Goal: Information Seeking & Learning: Learn about a topic

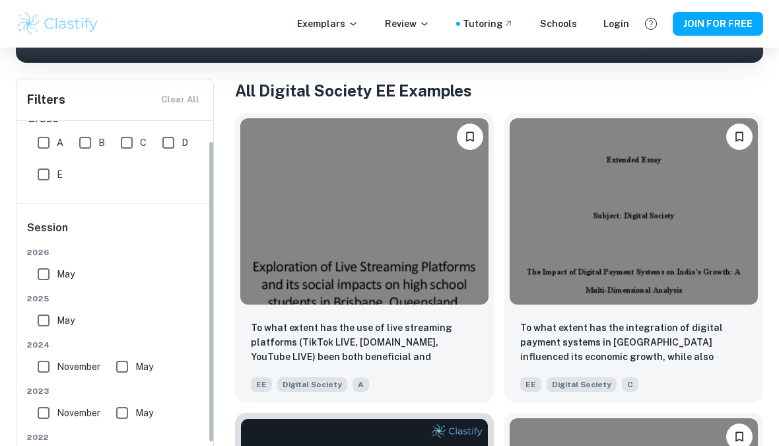
scroll to position [25, 0]
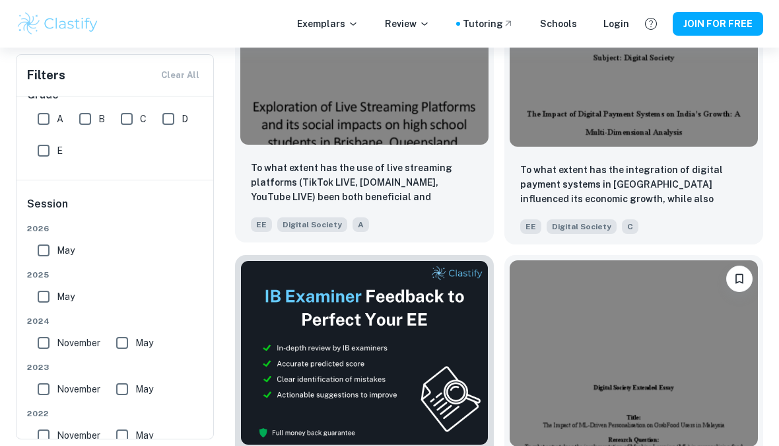
click at [304, 90] on img at bounding box center [364, 51] width 248 height 186
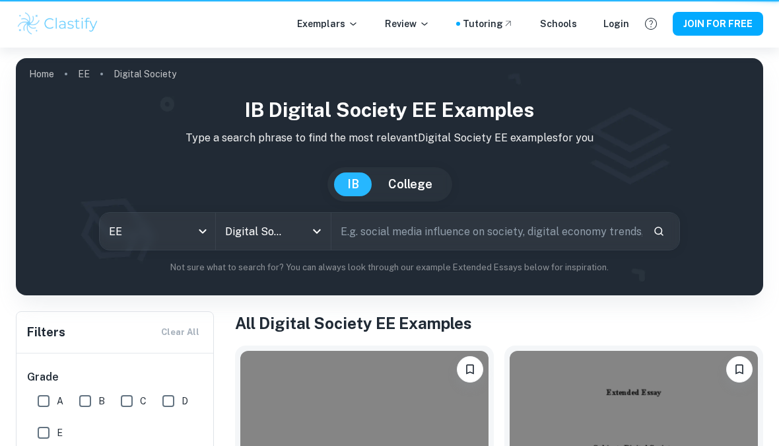
scroll to position [433, 0]
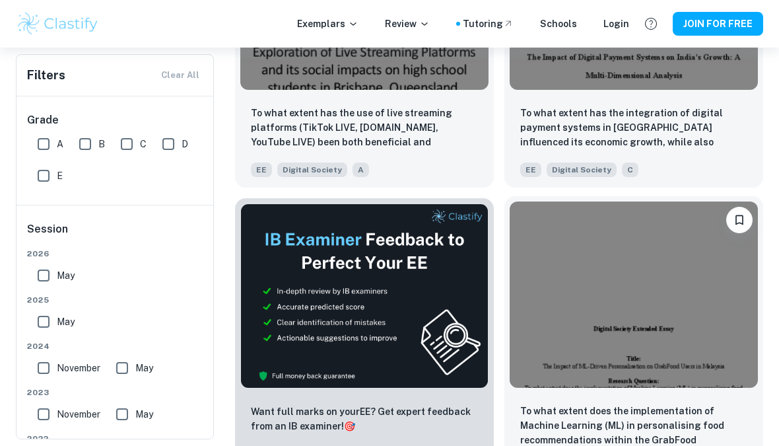
click at [732, 285] on img at bounding box center [634, 294] width 248 height 186
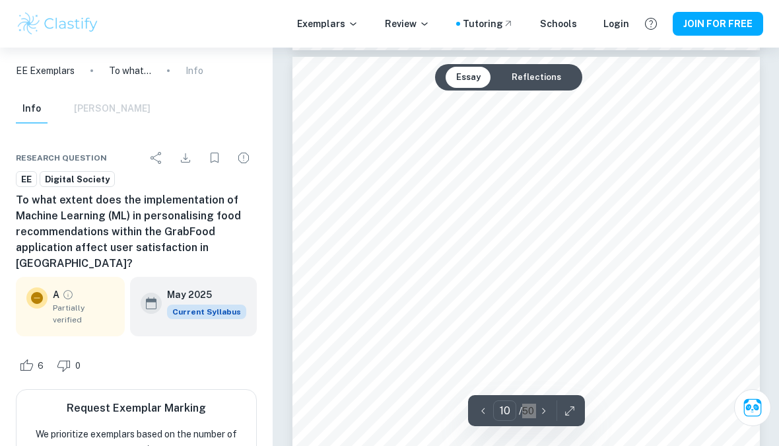
scroll to position [5767, 0]
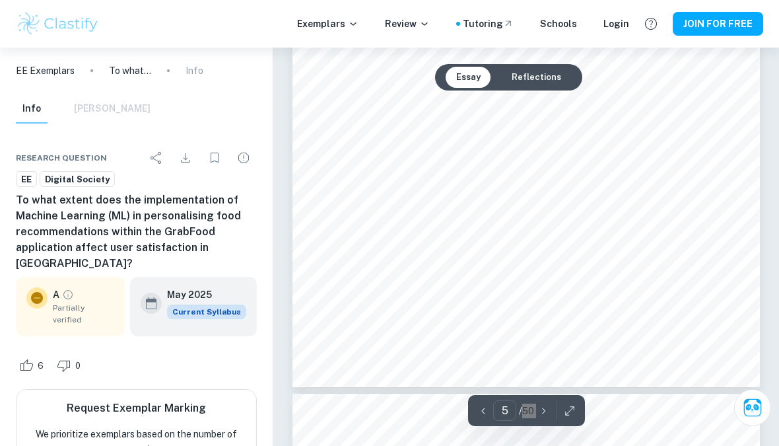
click at [537, 79] on button "Reflections" at bounding box center [536, 77] width 71 height 21
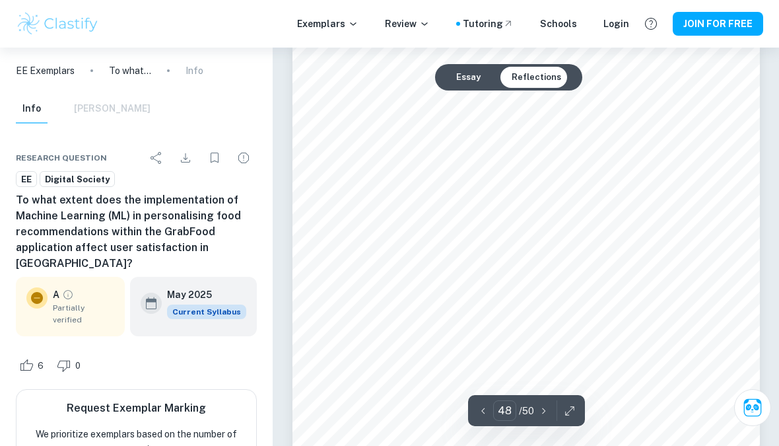
scroll to position [29141, 0]
click at [470, 77] on button "Essay" at bounding box center [469, 77] width 46 height 21
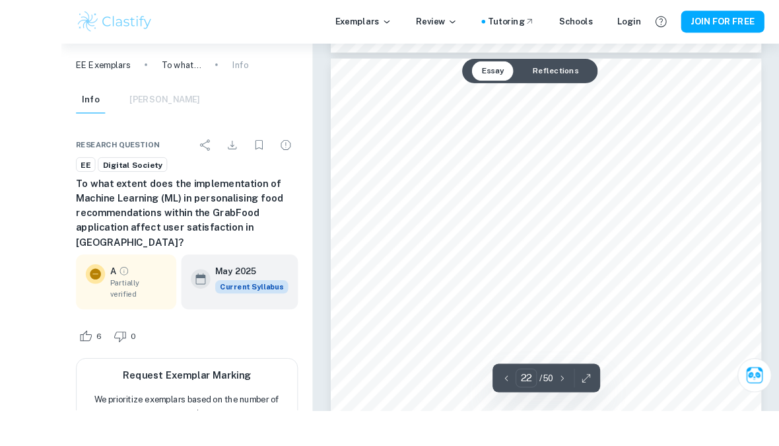
scroll to position [13219, 0]
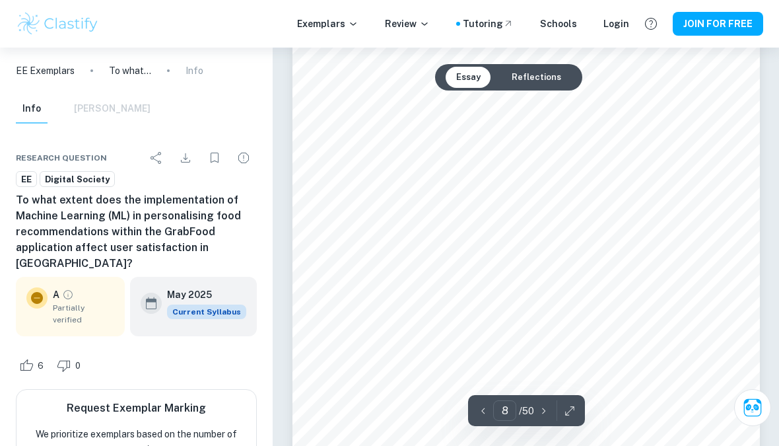
type input "7"
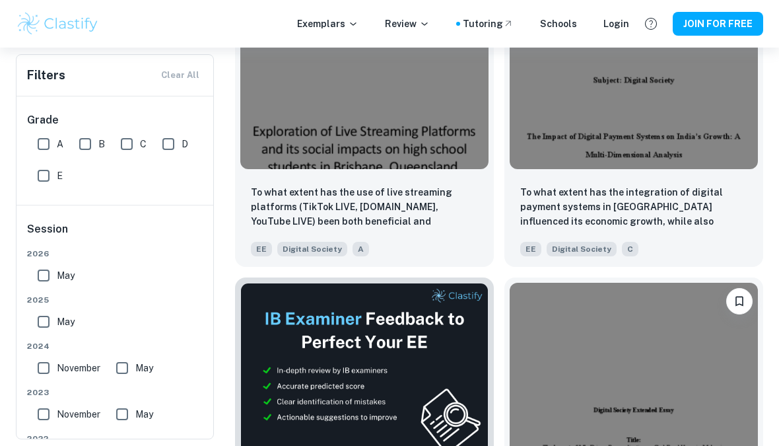
scroll to position [341, 0]
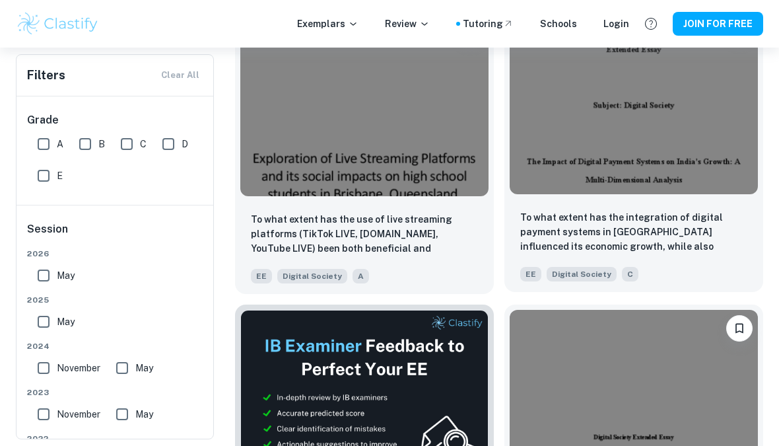
click at [604, 161] on img at bounding box center [634, 101] width 248 height 186
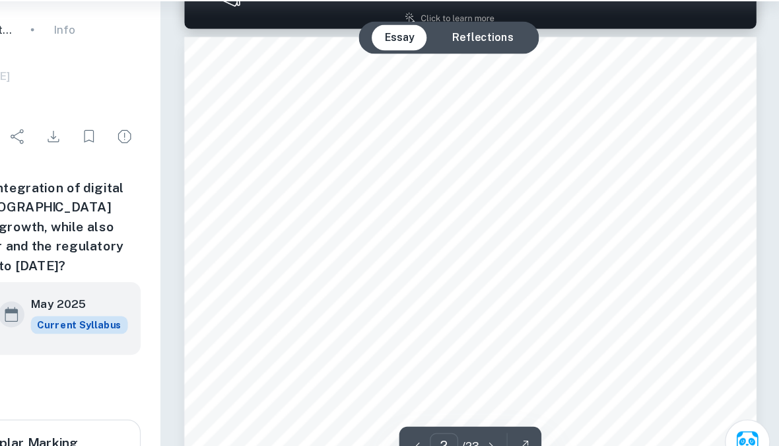
scroll to position [674, 0]
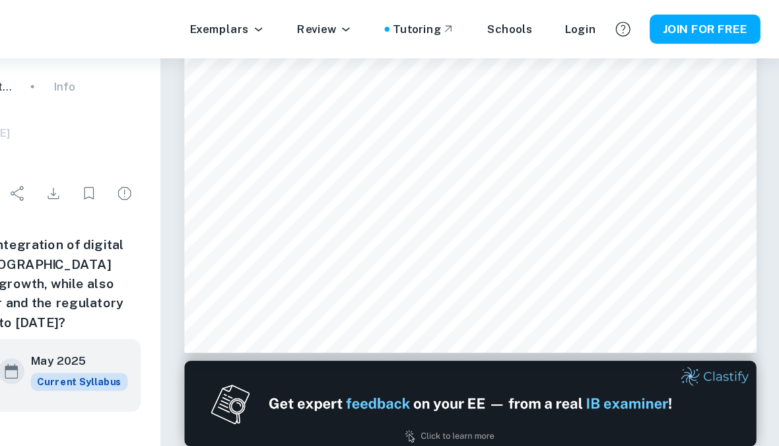
type input "1"
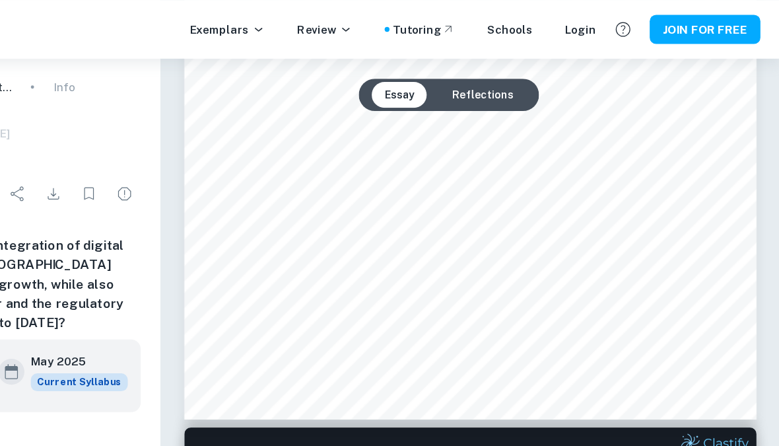
scroll to position [269, 0]
